Goal: Task Accomplishment & Management: Use online tool/utility

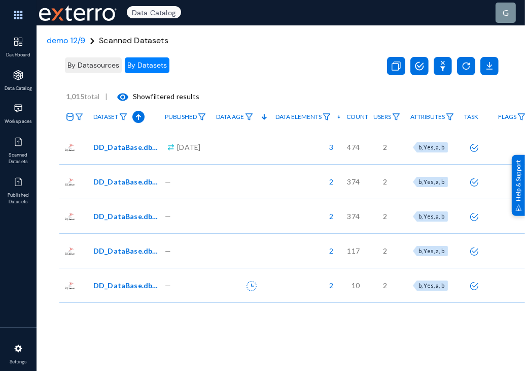
scroll to position [0, 142]
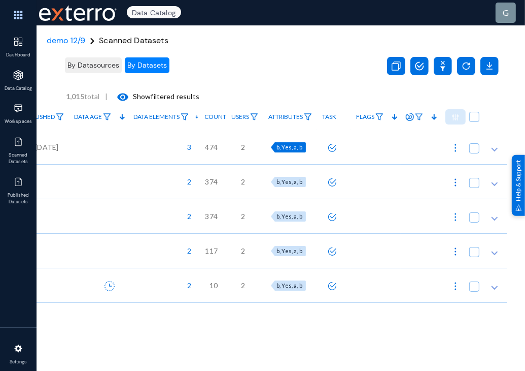
click at [284, 147] on span "b, Yes, a, b" at bounding box center [290, 147] width 26 height 7
checkbox input "true"
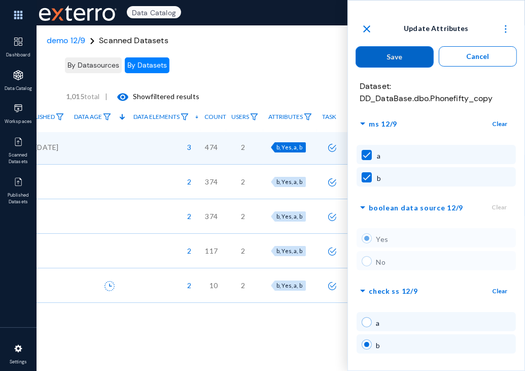
scroll to position [150, 0]
